Goal: Navigation & Orientation: Find specific page/section

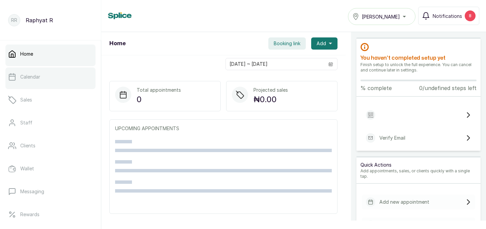
click at [54, 77] on link "Calendar" at bounding box center [50, 76] width 90 height 19
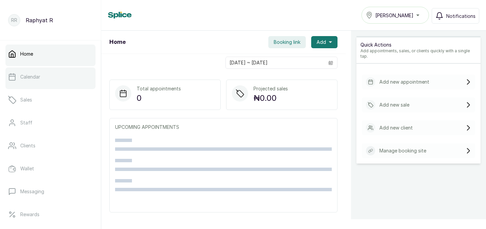
click at [63, 81] on link "Calendar" at bounding box center [50, 76] width 90 height 19
